Goal: Navigation & Orientation: Find specific page/section

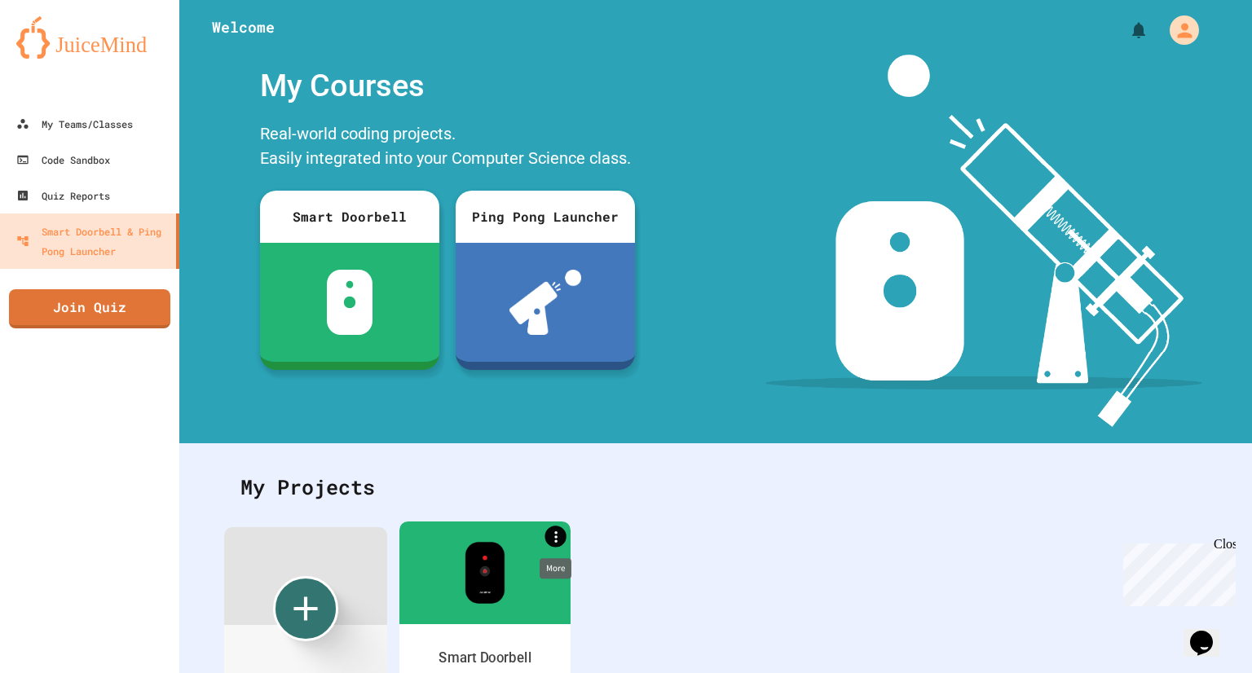
click at [554, 537] on icon "More" at bounding box center [555, 536] width 17 height 17
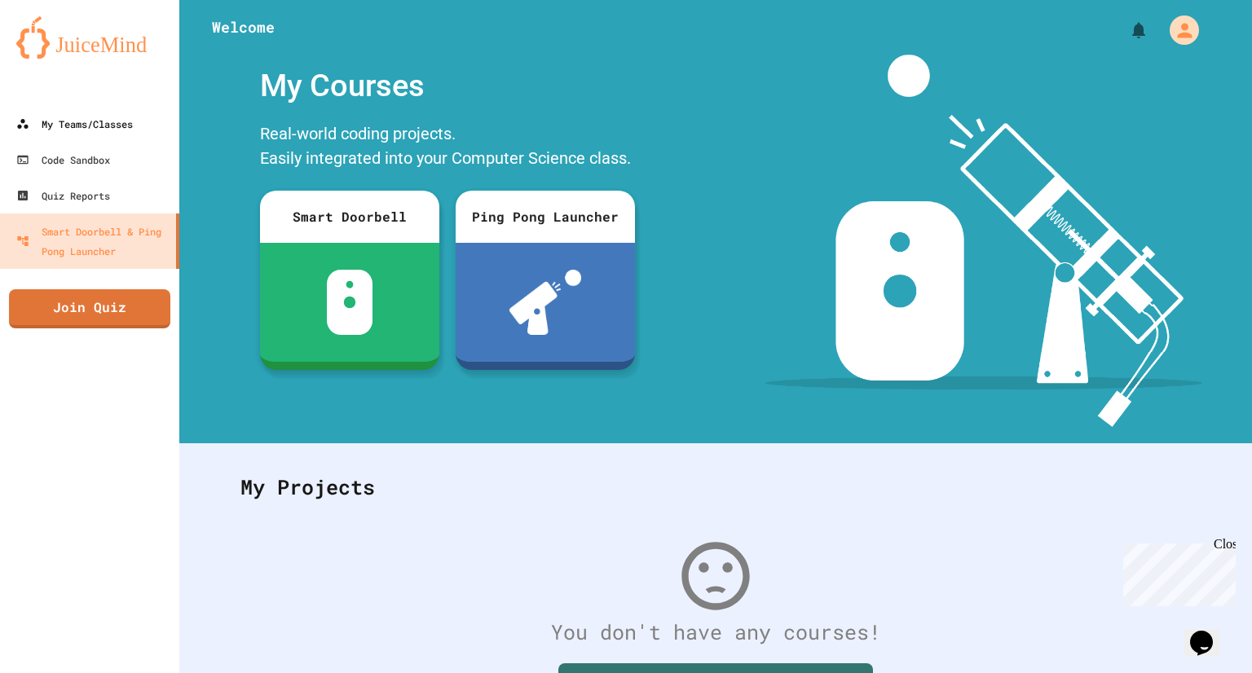
click at [91, 119] on div "My Teams/Classes" at bounding box center [74, 124] width 117 height 20
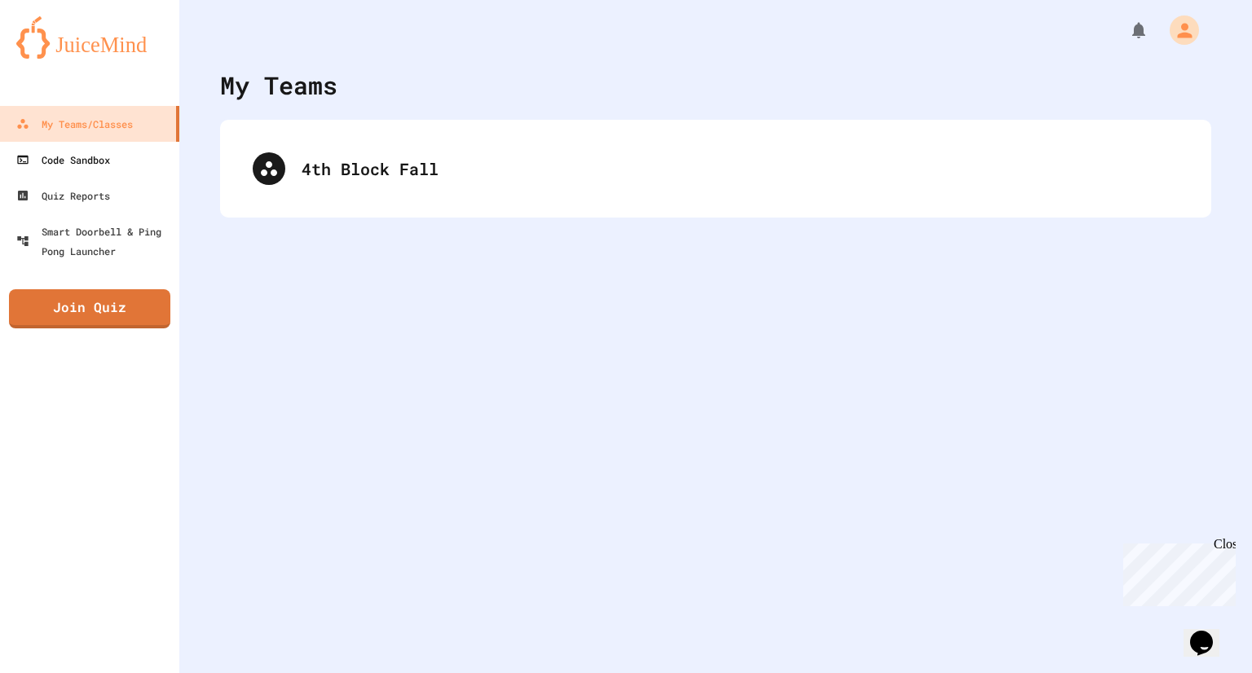
click at [110, 165] on div "Code Sandbox" at bounding box center [63, 160] width 94 height 20
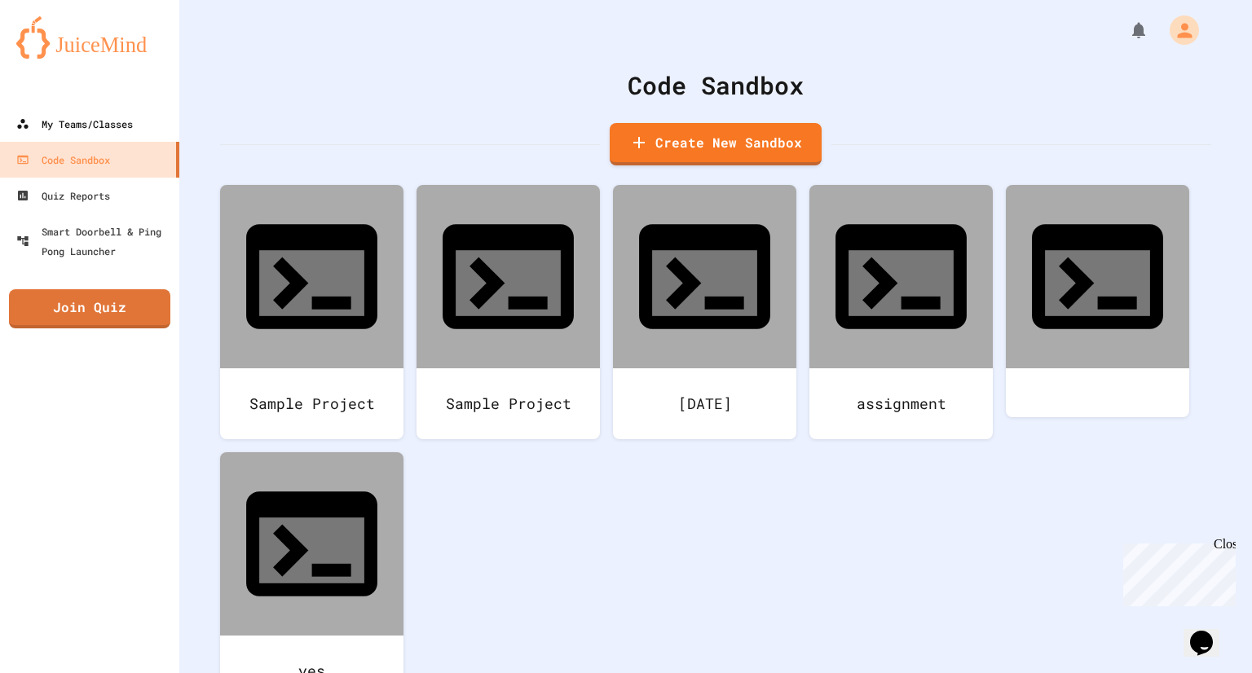
click at [102, 121] on div "My Teams/Classes" at bounding box center [74, 124] width 117 height 20
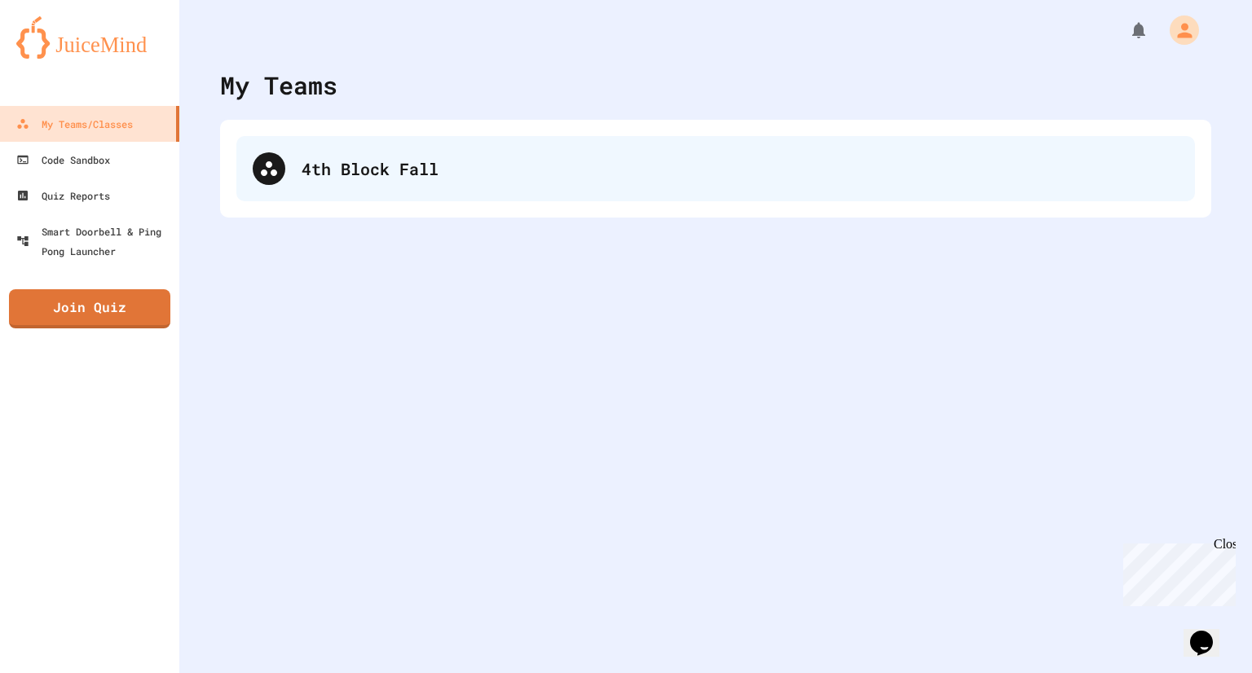
click at [472, 171] on div "4th Block Fall" at bounding box center [740, 169] width 877 height 24
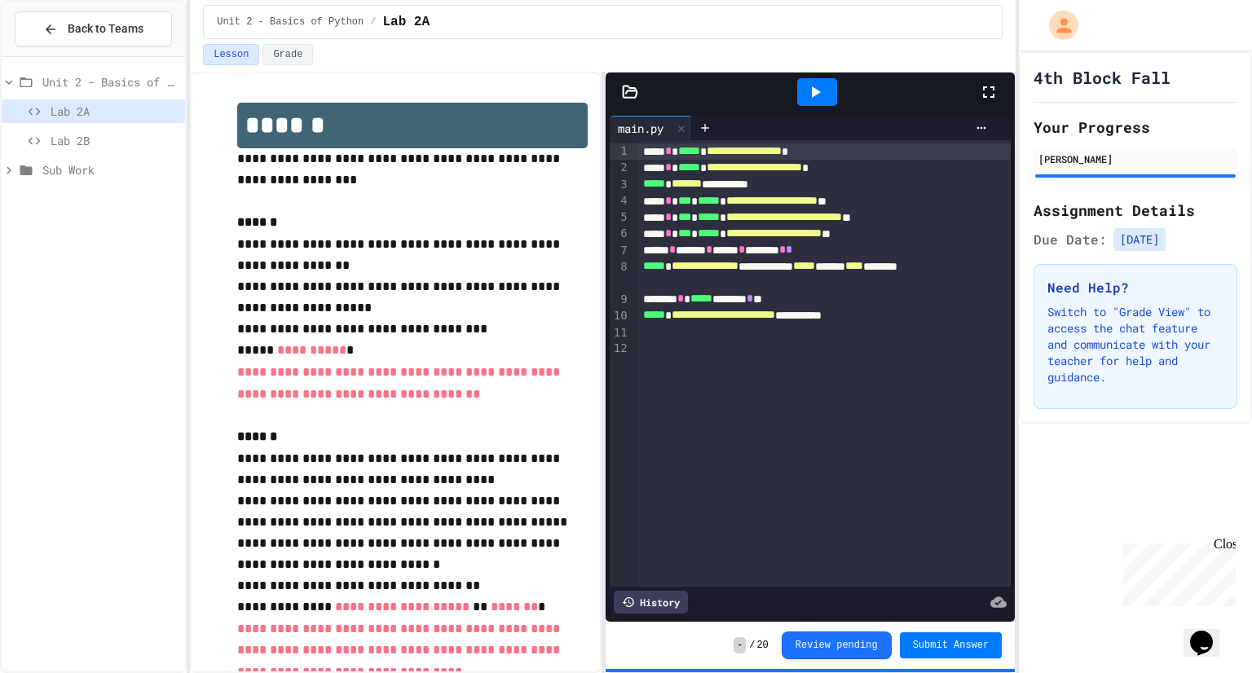
click at [53, 178] on div "Sub Work" at bounding box center [93, 170] width 183 height 24
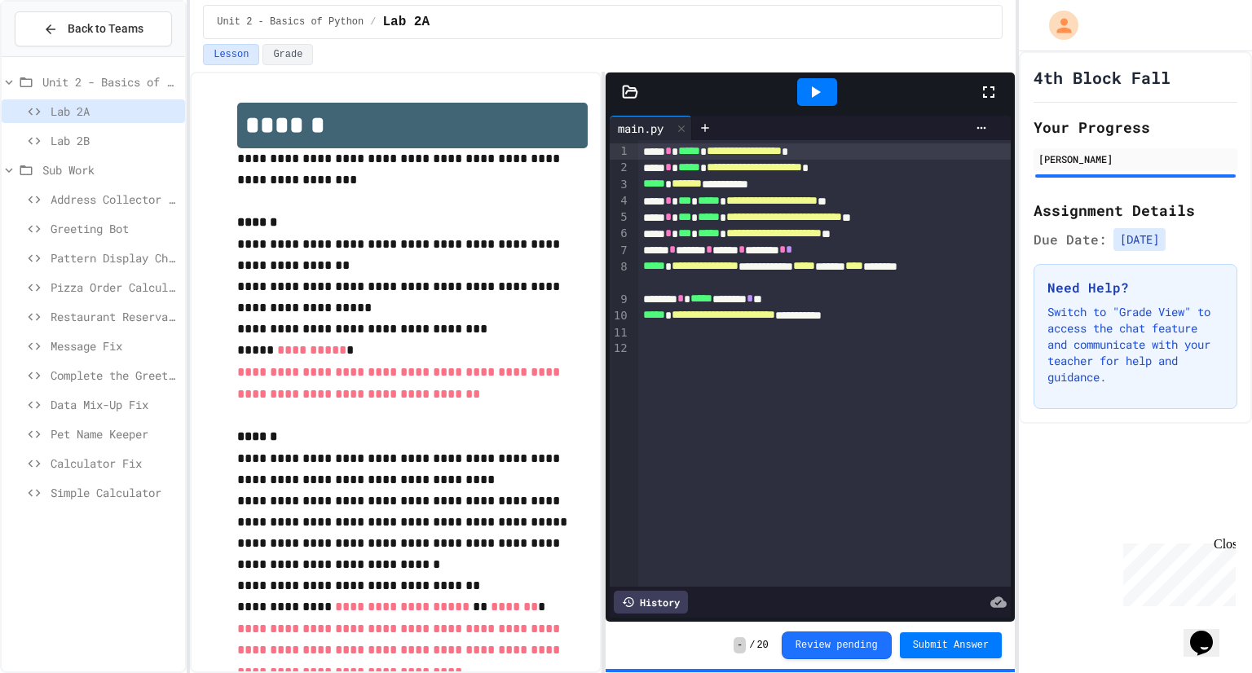
click at [55, 177] on span "Sub Work" at bounding box center [110, 169] width 136 height 17
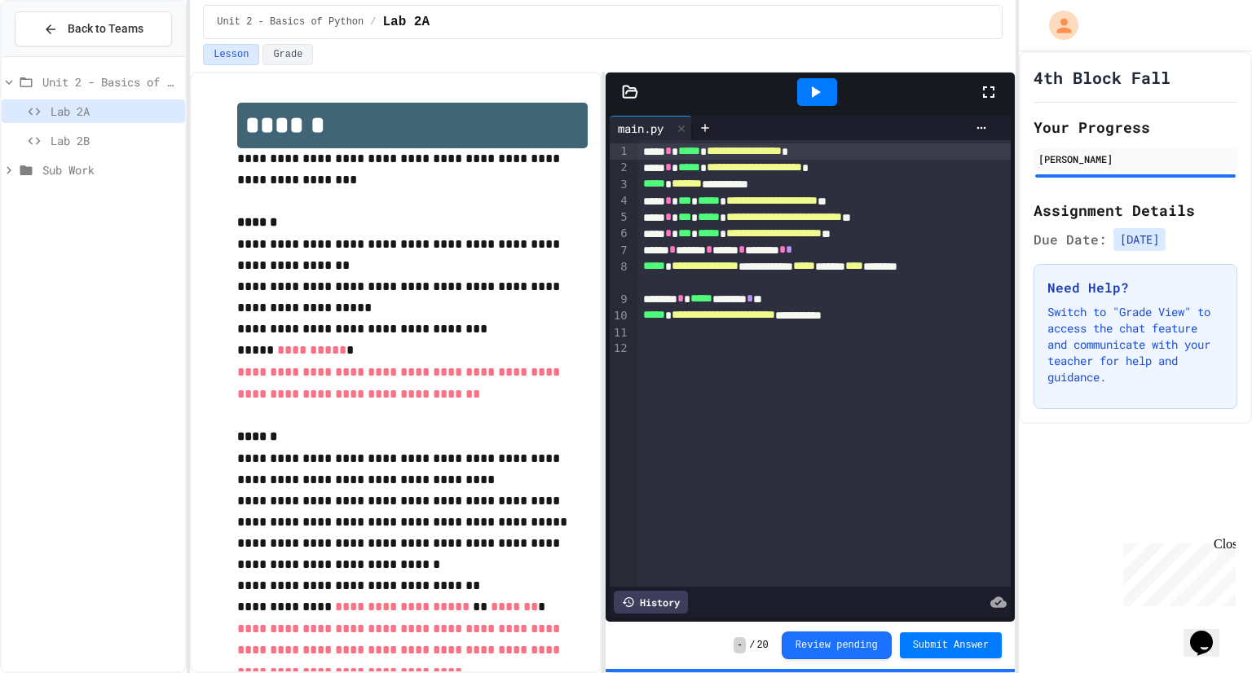
click at [64, 179] on div "Sub Work" at bounding box center [93, 170] width 183 height 24
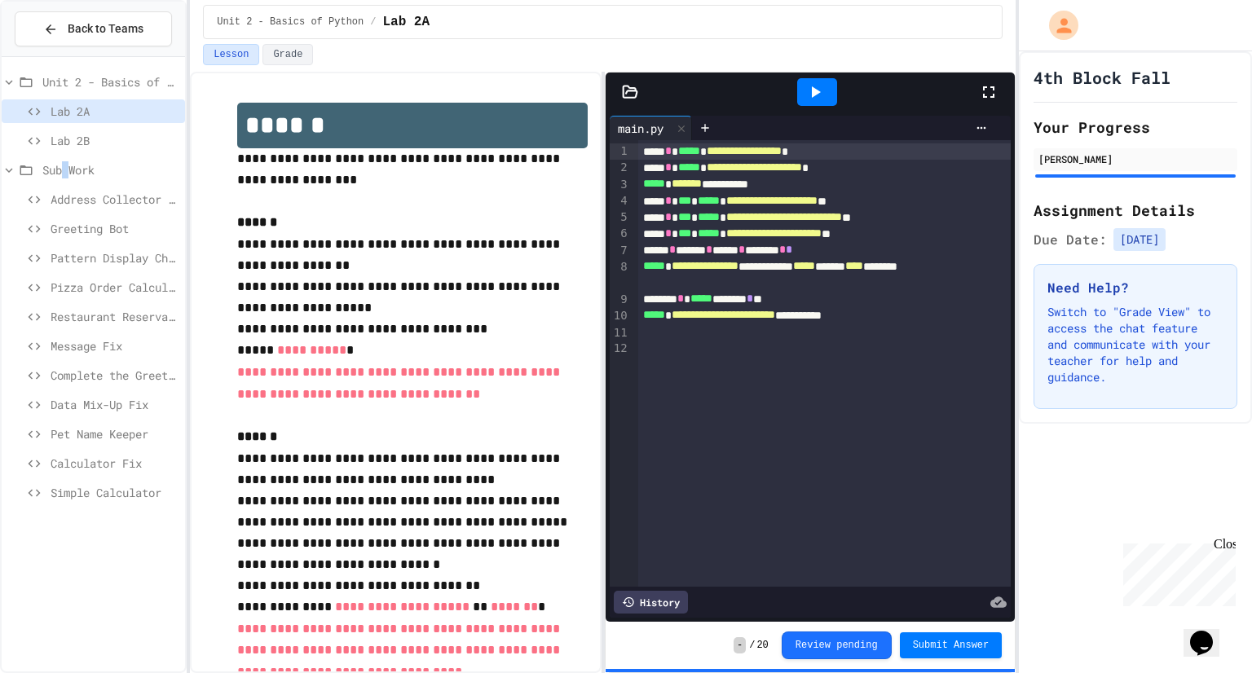
click at [64, 179] on div "Sub Work" at bounding box center [93, 170] width 183 height 24
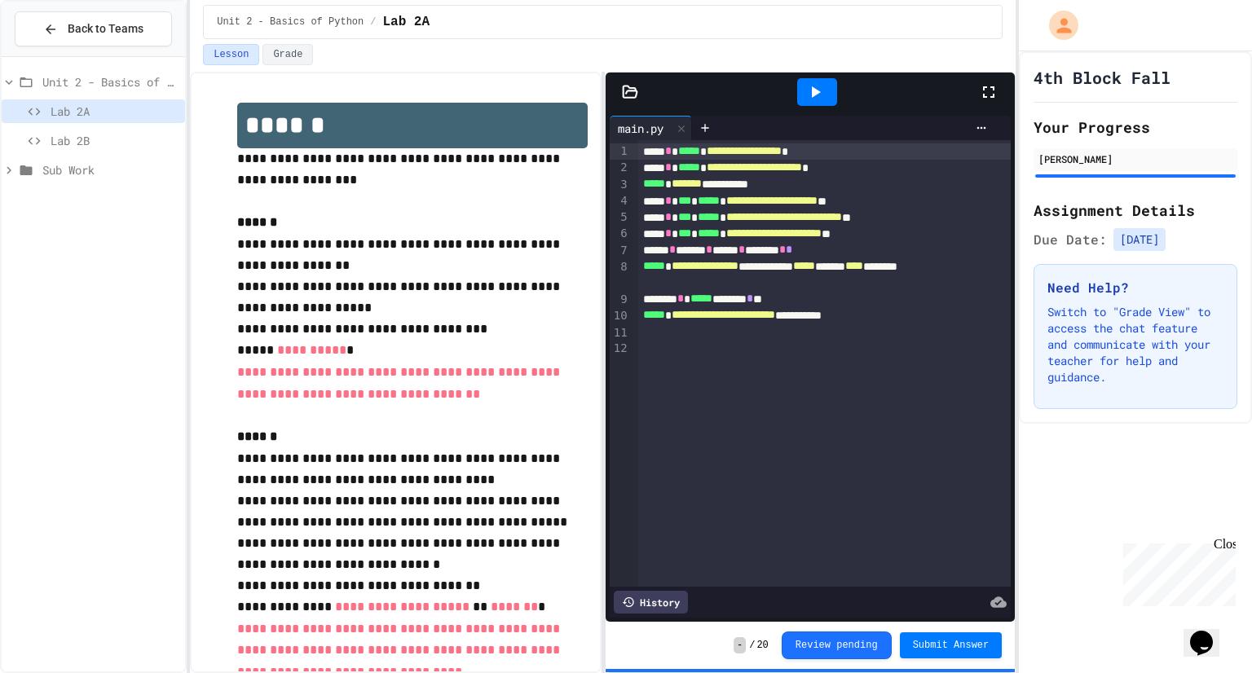
click at [55, 137] on span "Lab 2B" at bounding box center [115, 140] width 128 height 17
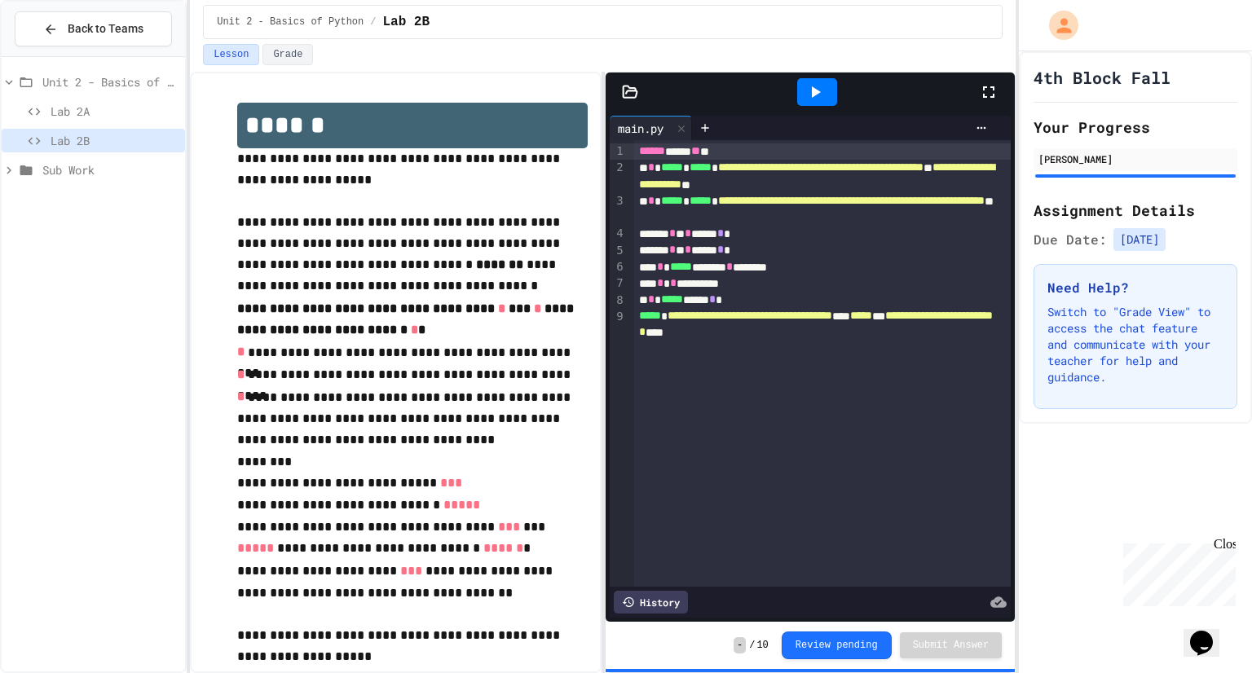
click at [123, 174] on span "Sub Work" at bounding box center [110, 169] width 136 height 17
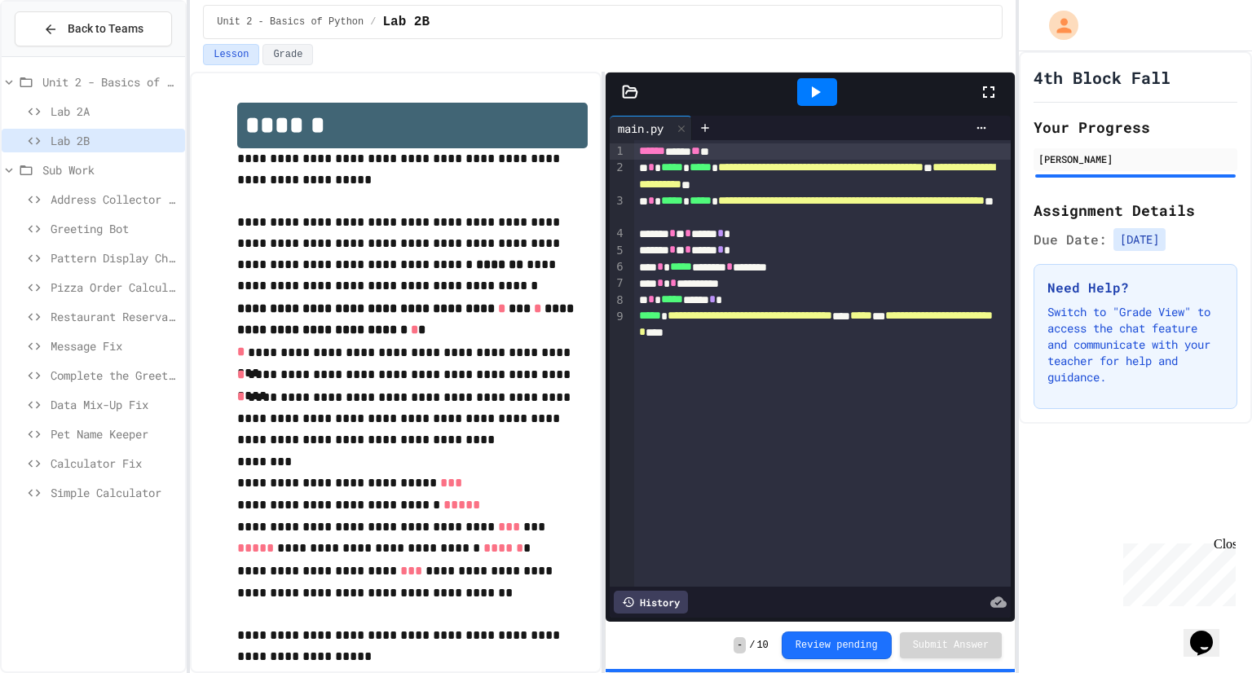
click at [123, 174] on span "Sub Work" at bounding box center [110, 169] width 136 height 17
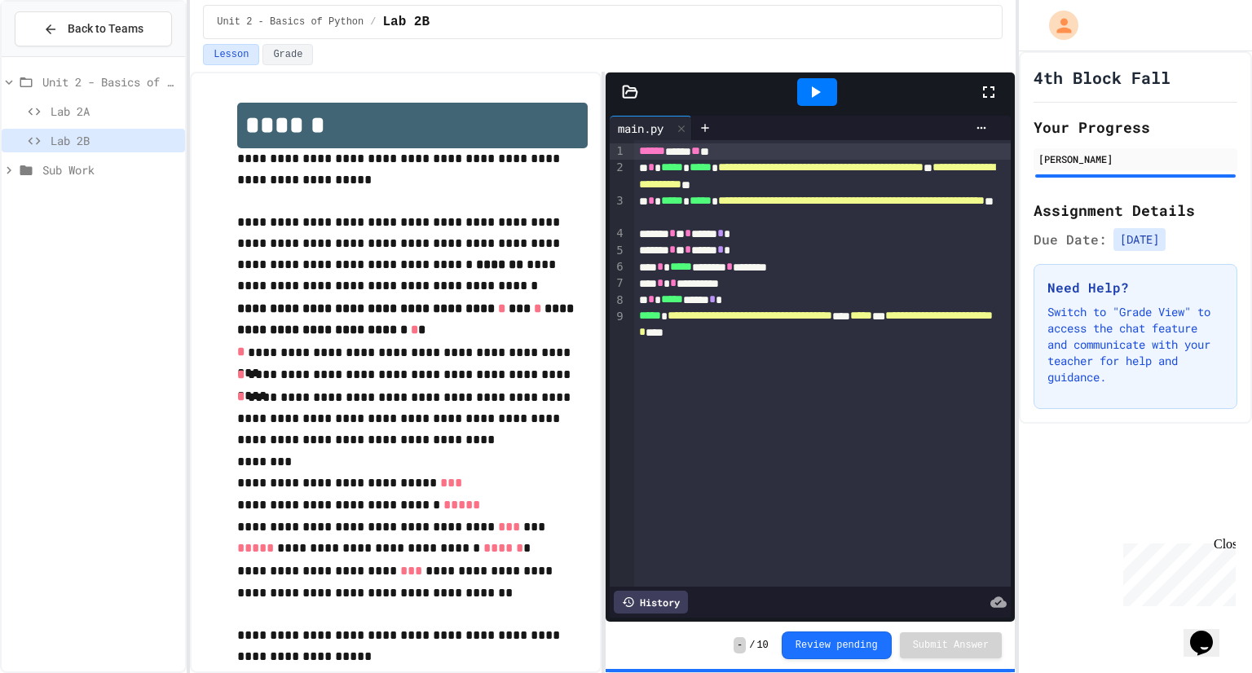
click at [143, 111] on span "Lab 2A" at bounding box center [115, 111] width 128 height 17
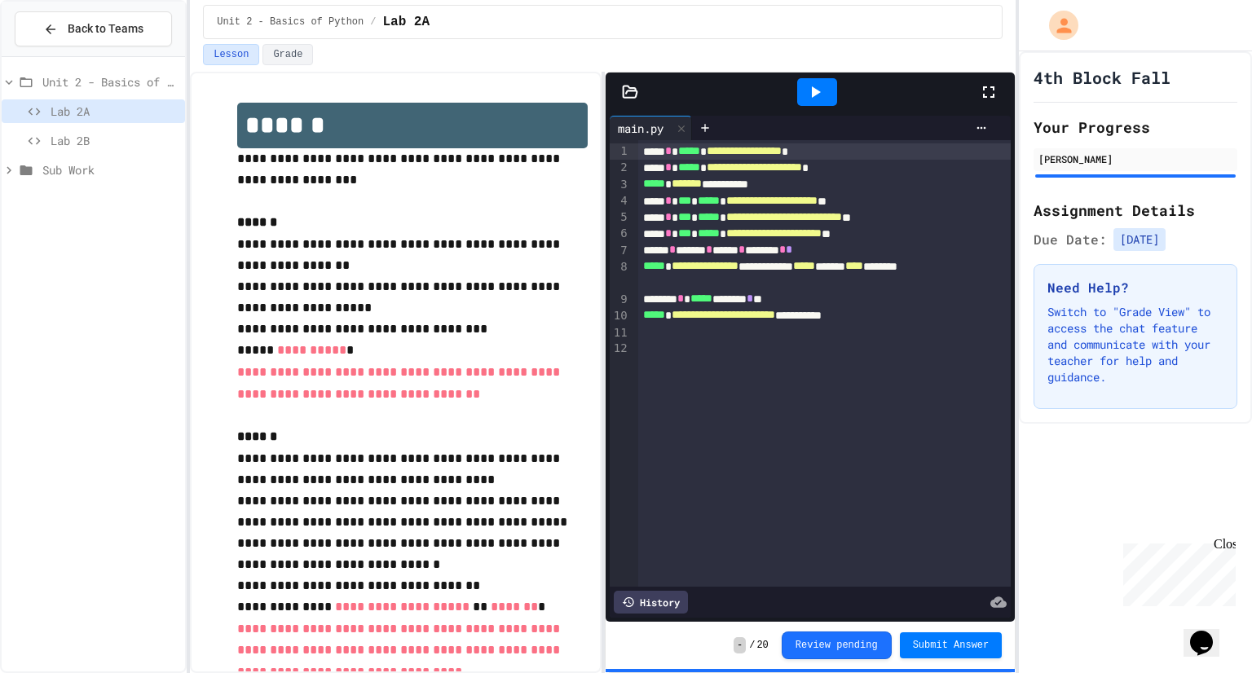
click at [810, 91] on icon at bounding box center [816, 92] width 20 height 20
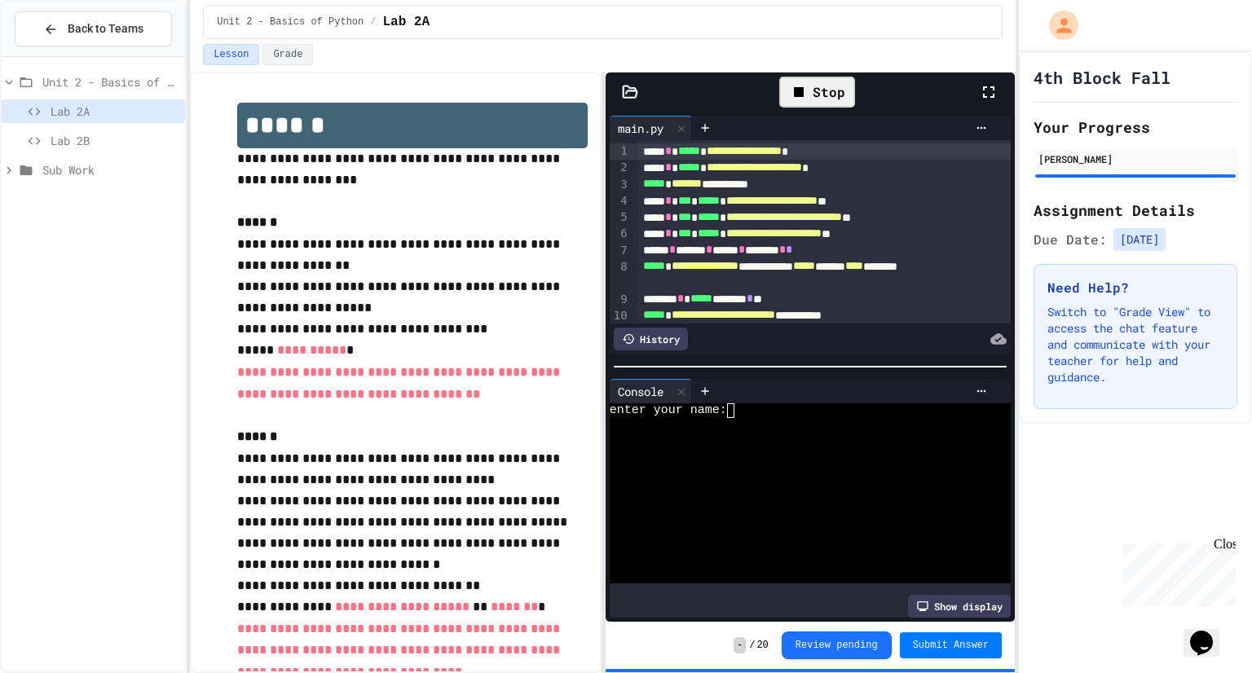
click at [759, 422] on div at bounding box center [804, 425] width 389 height 15
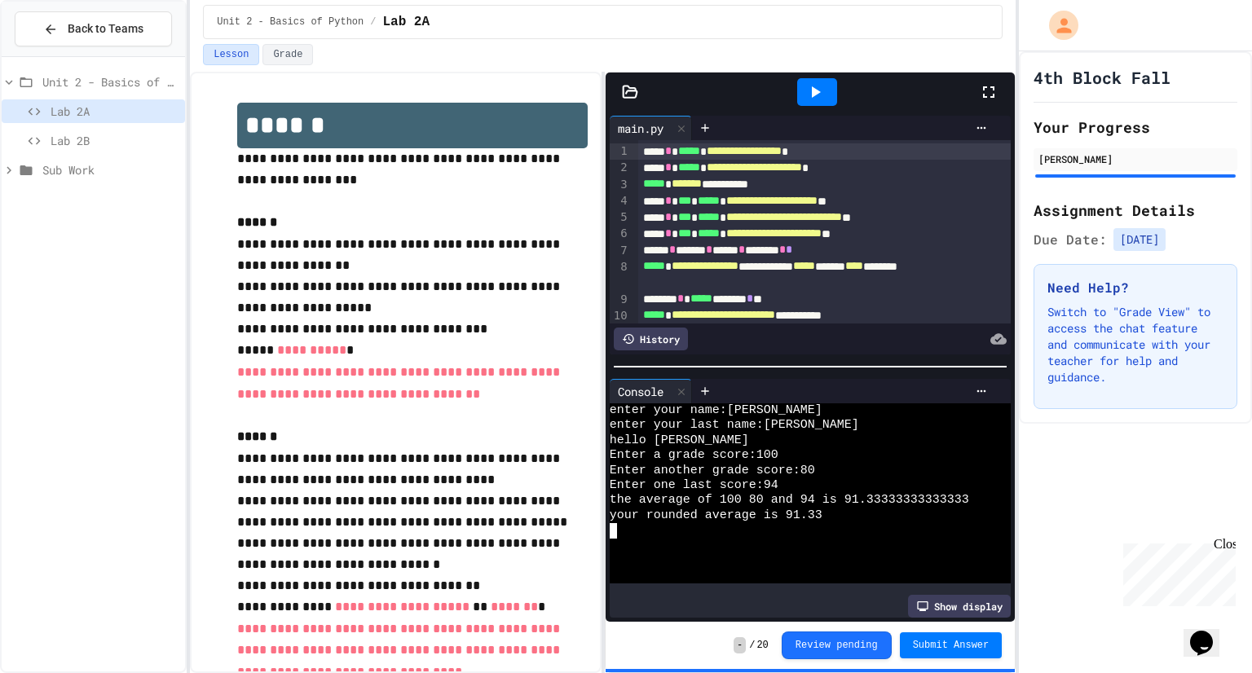
click at [73, 143] on span "Lab 2B" at bounding box center [115, 140] width 128 height 17
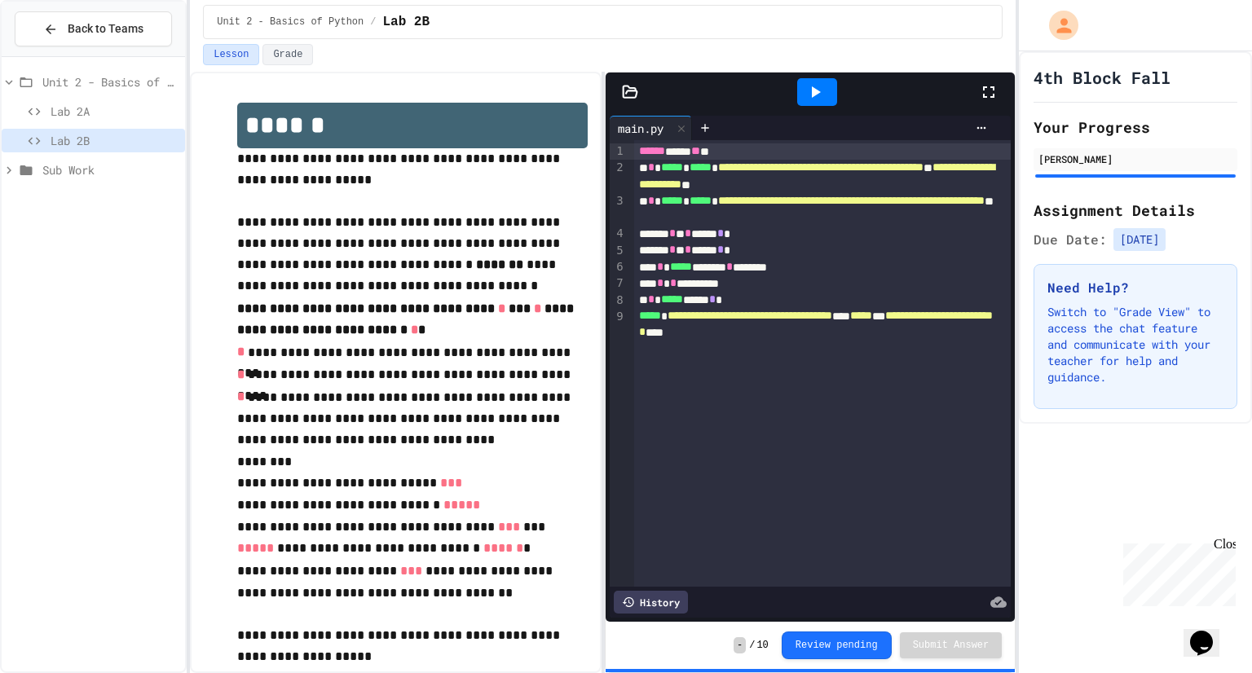
click at [828, 98] on div at bounding box center [817, 92] width 40 height 28
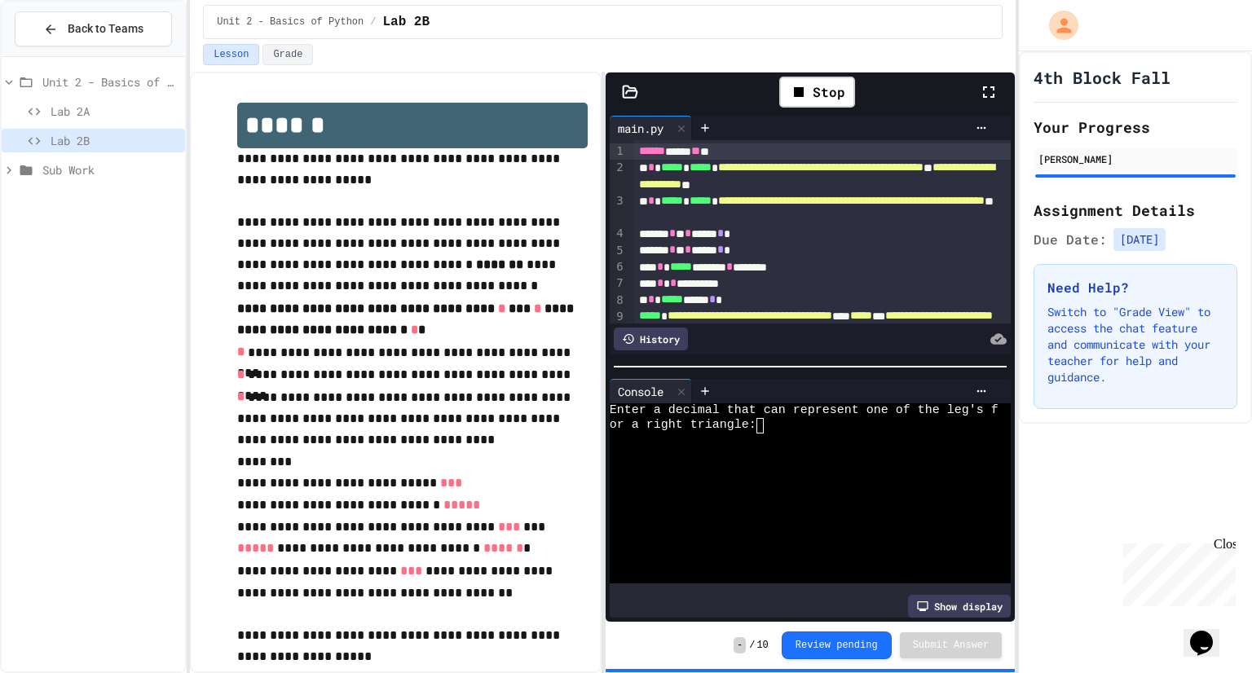
click at [786, 435] on div at bounding box center [804, 441] width 389 height 15
